Goal: Check status: Check status

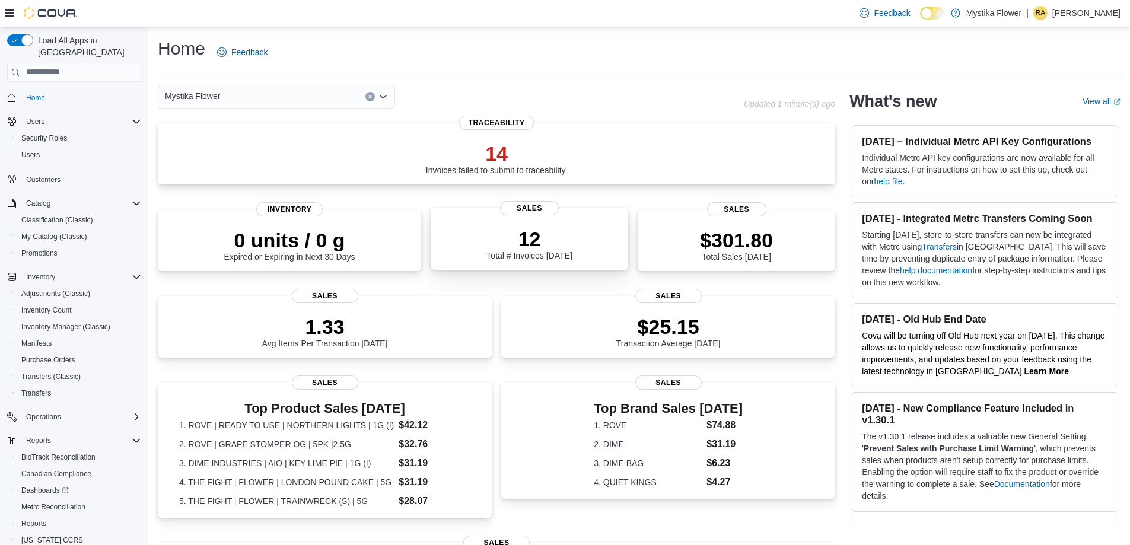
click at [487, 268] on div "12 Total # Invoices [DATE] Sales" at bounding box center [530, 239] width 198 height 62
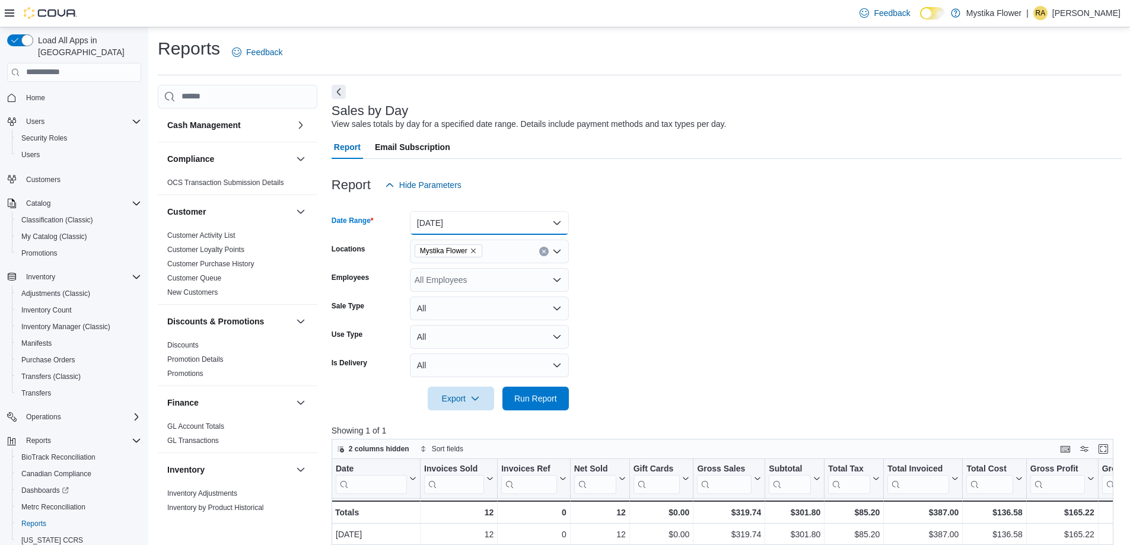
click at [509, 232] on button "[DATE]" at bounding box center [489, 223] width 159 height 24
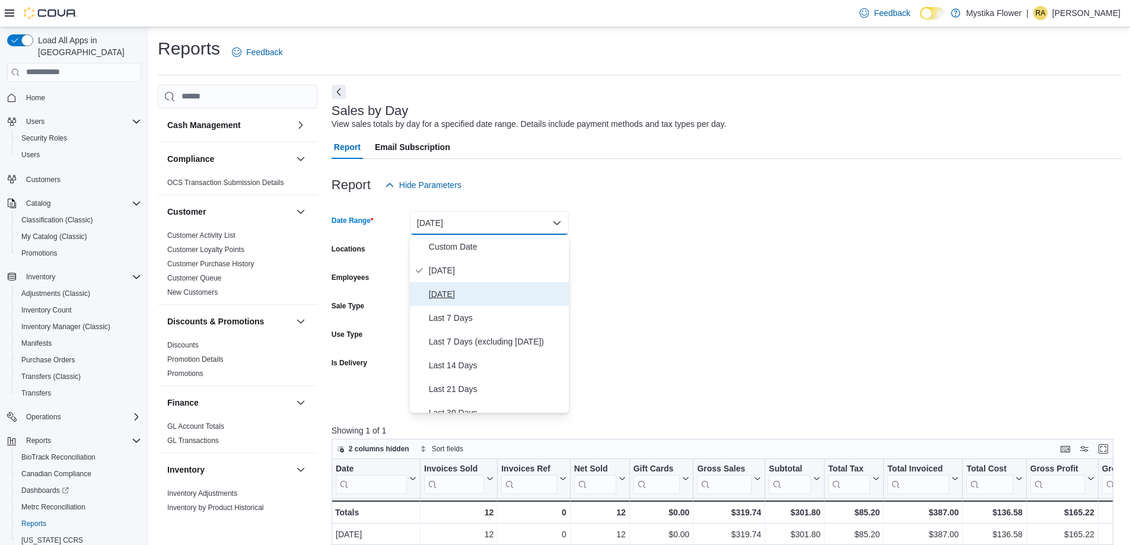
click at [466, 297] on span "Yesterday" at bounding box center [496, 294] width 135 height 14
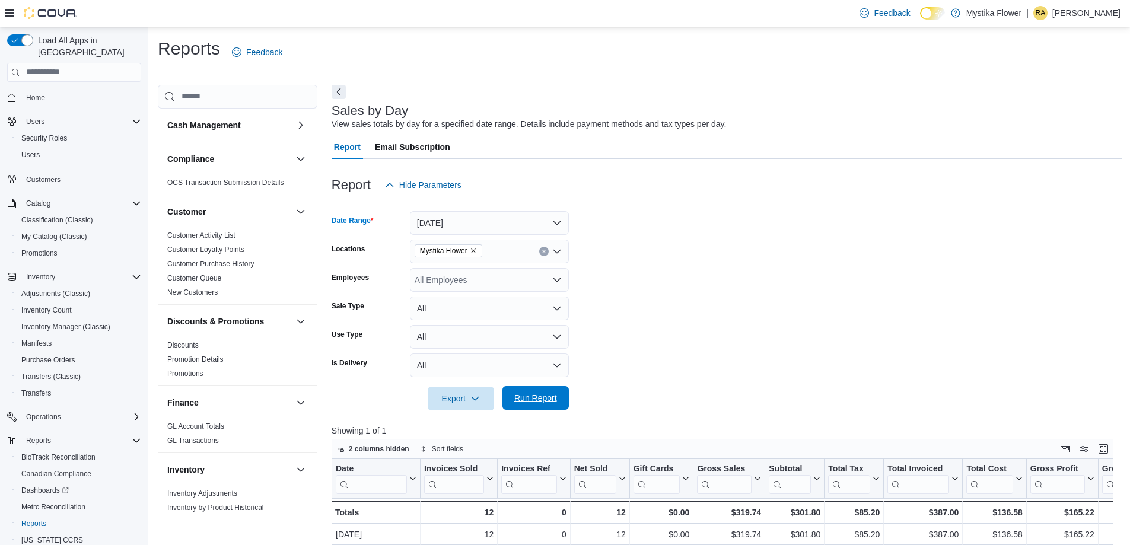
click at [537, 393] on span "Run Report" at bounding box center [535, 398] width 43 height 12
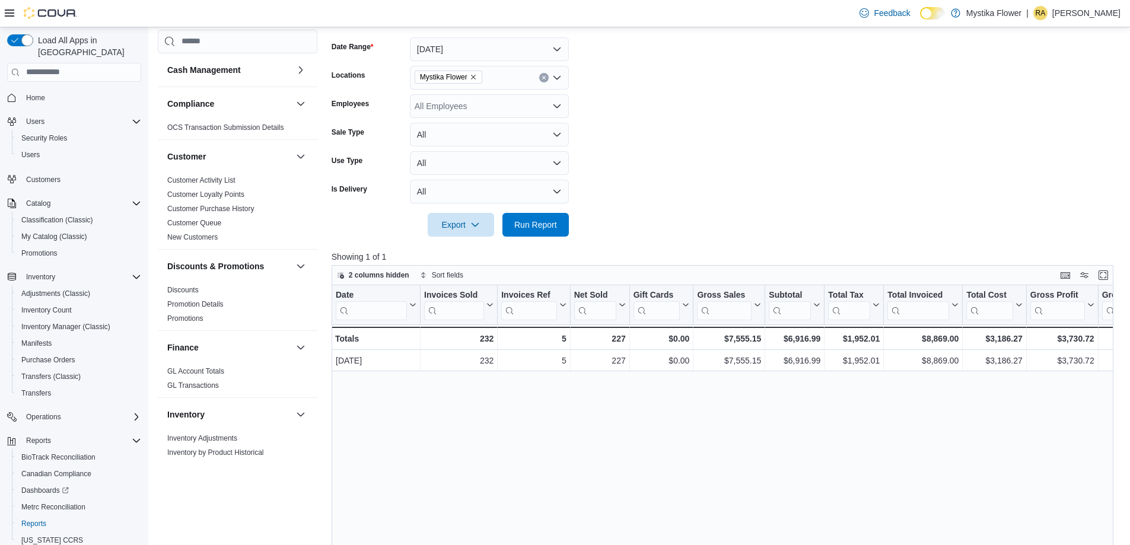
scroll to position [178, 0]
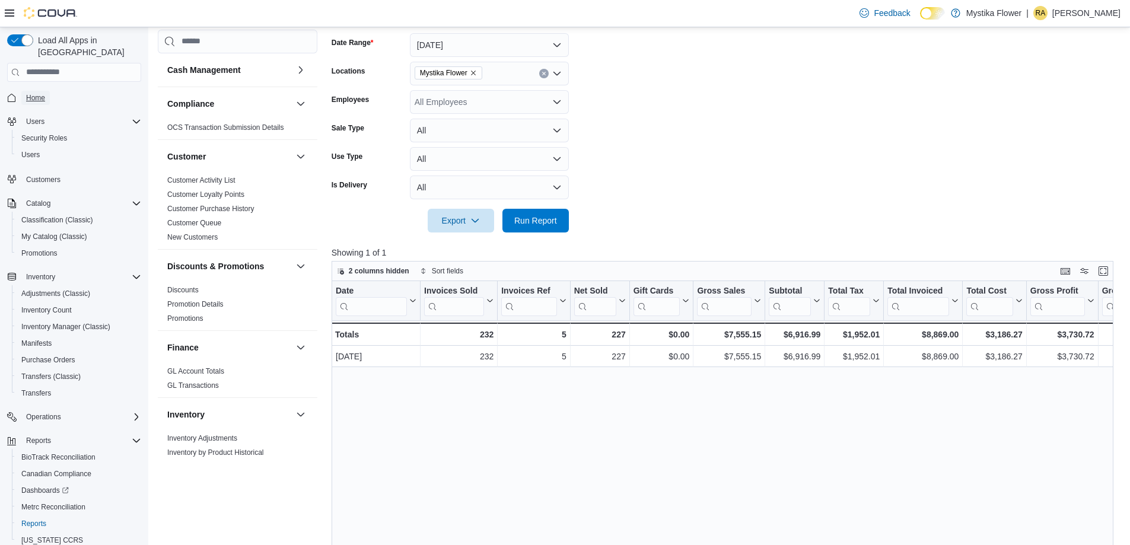
click at [33, 93] on span "Home" at bounding box center [35, 97] width 19 height 9
